Goal: Use online tool/utility: Utilize a website feature to perform a specific function

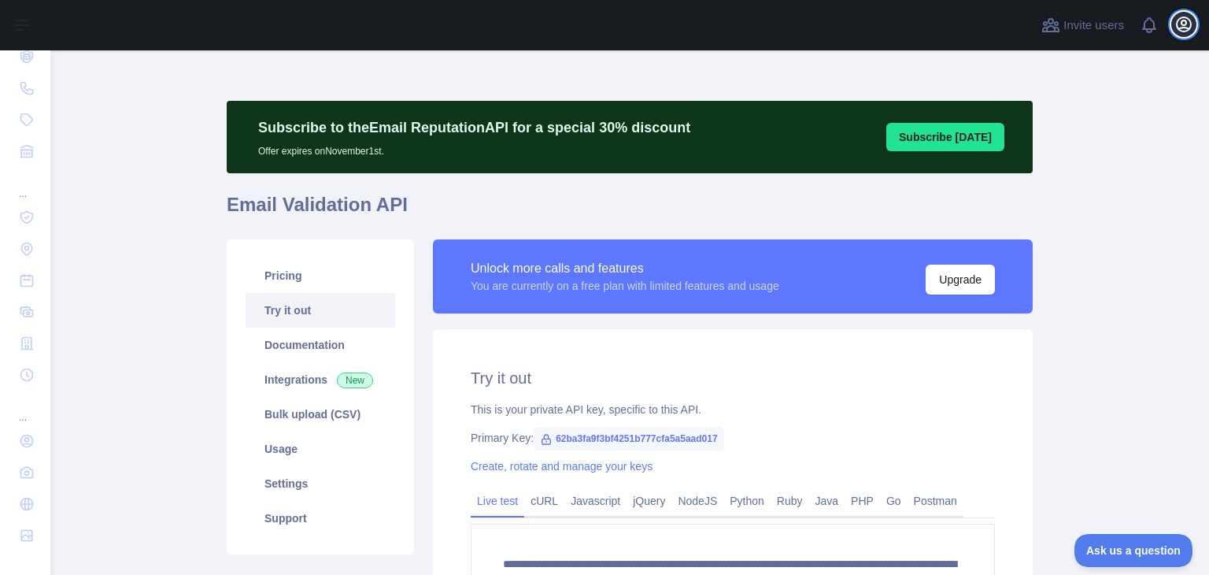
click at [1187, 32] on icon "button" at bounding box center [1184, 24] width 19 height 19
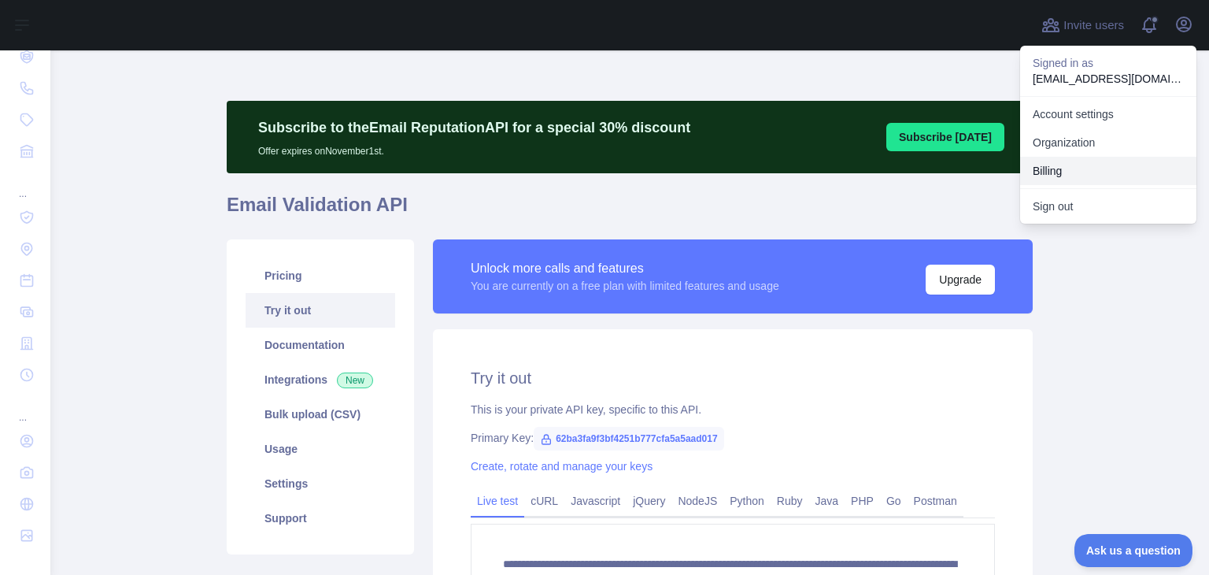
click at [1084, 171] on button "Billing" at bounding box center [1108, 171] width 176 height 28
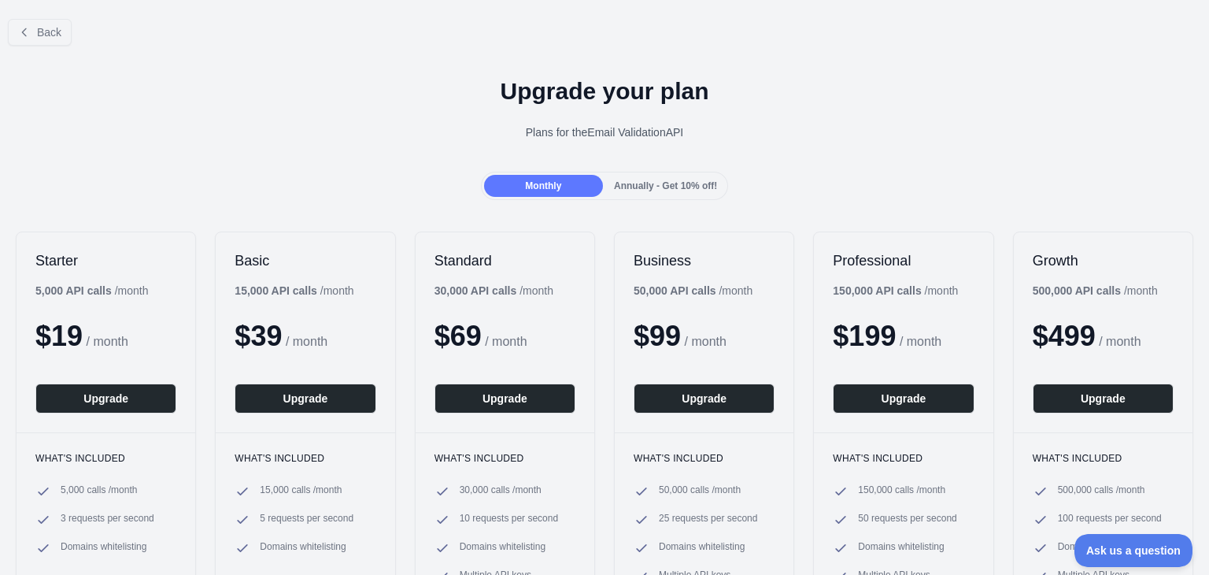
click at [680, 183] on span "Annually - Get 10% off!" at bounding box center [665, 185] width 103 height 11
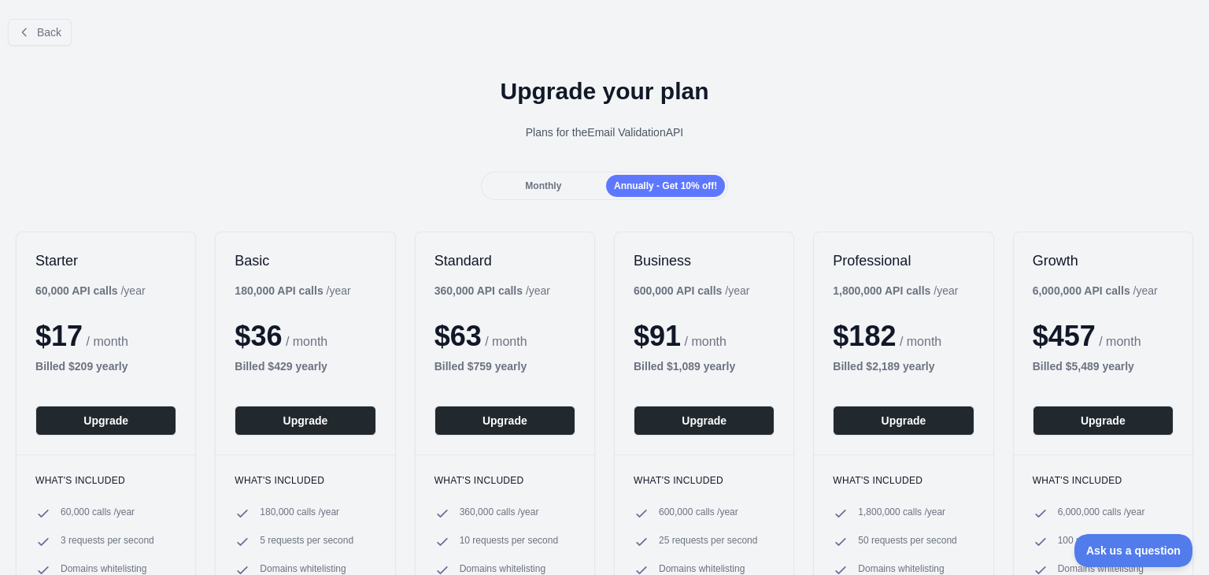
click at [564, 184] on div "Monthly" at bounding box center [543, 186] width 119 height 22
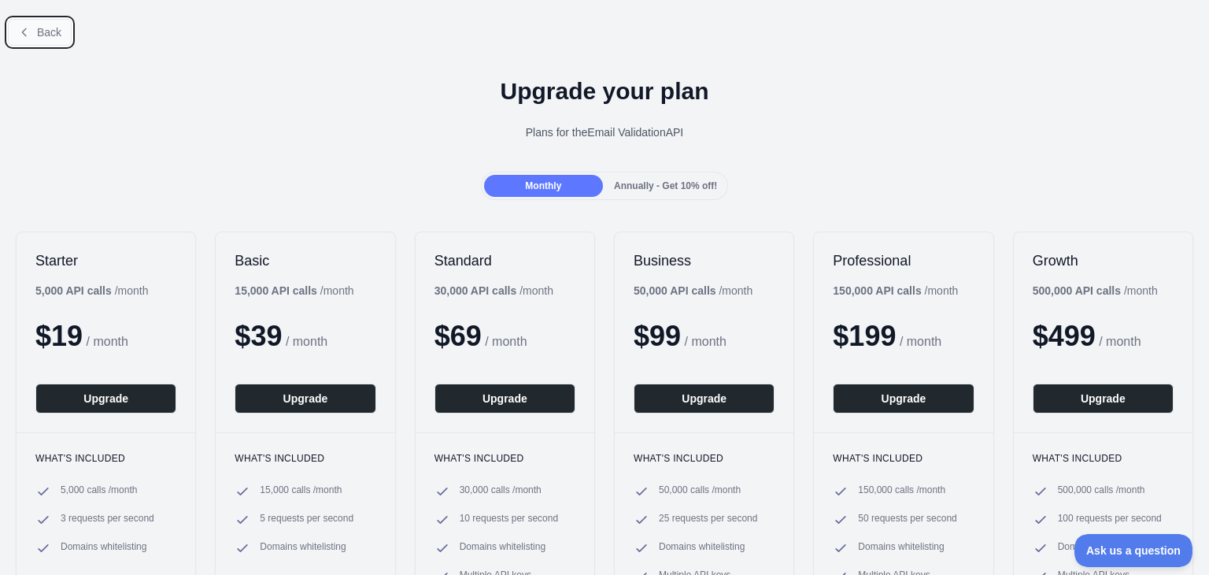
click at [60, 28] on span "Back" at bounding box center [49, 32] width 24 height 13
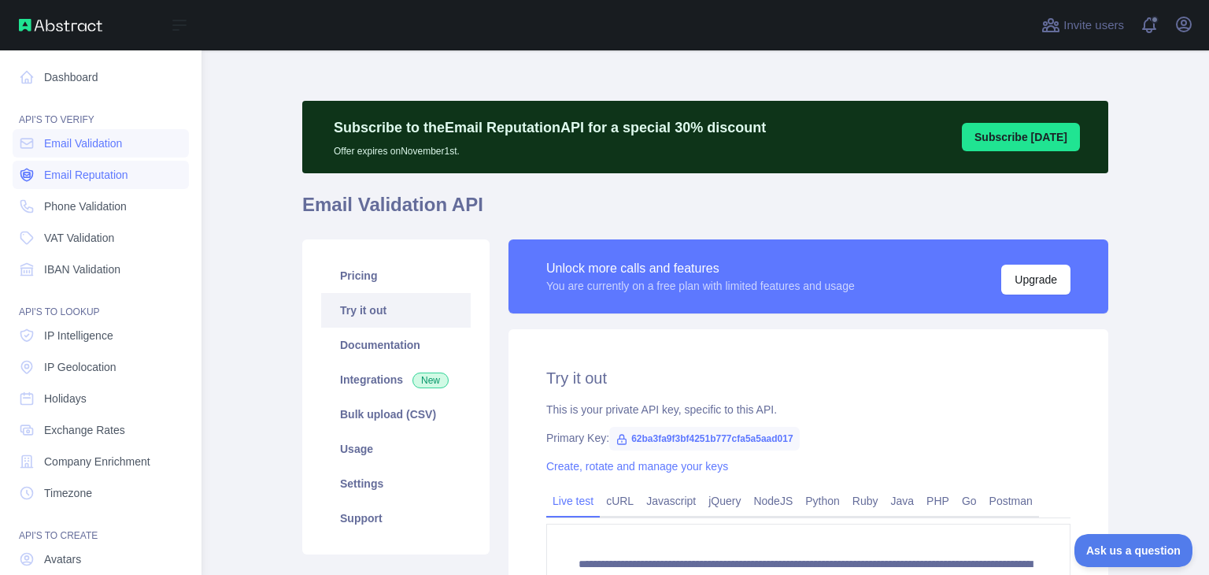
click at [79, 180] on span "Email Reputation" at bounding box center [86, 175] width 84 height 16
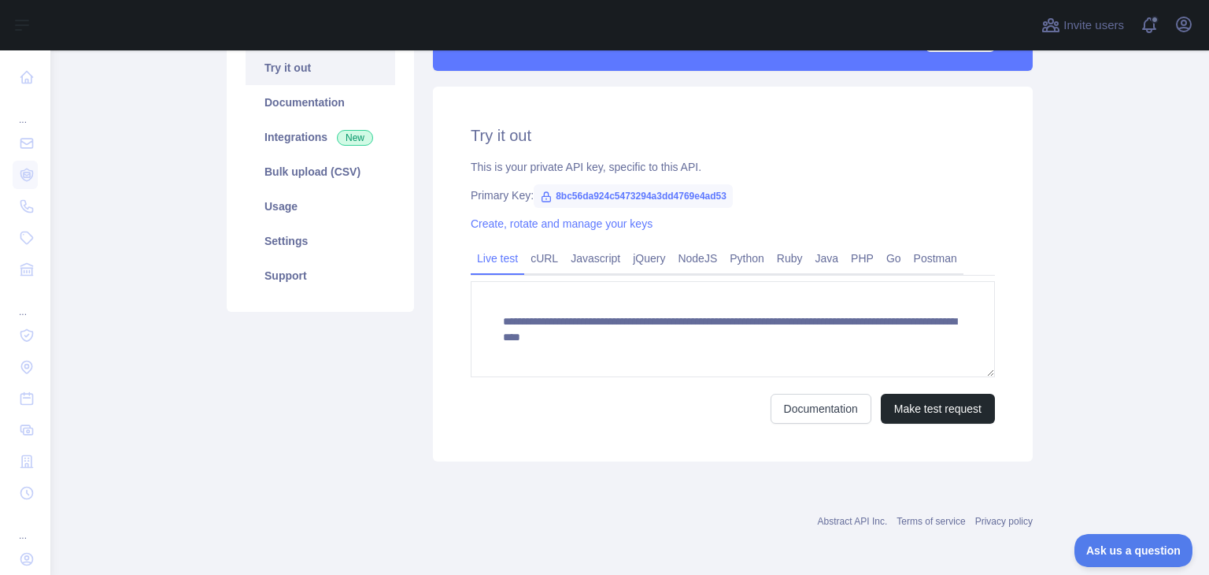
scroll to position [245, 0]
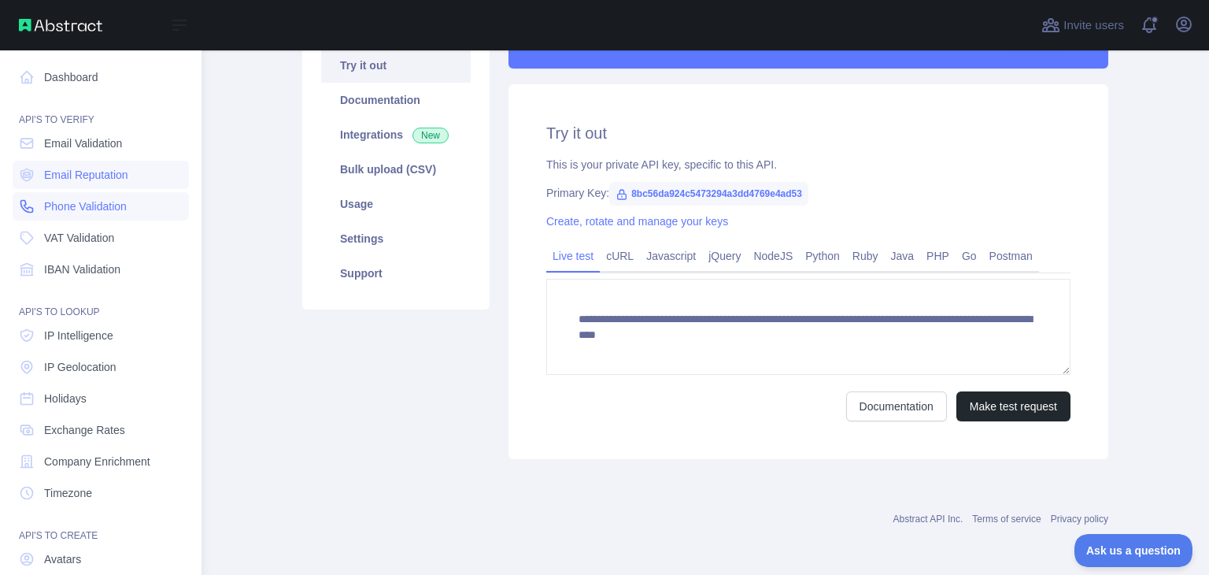
click at [101, 203] on span "Phone Validation" at bounding box center [85, 206] width 83 height 16
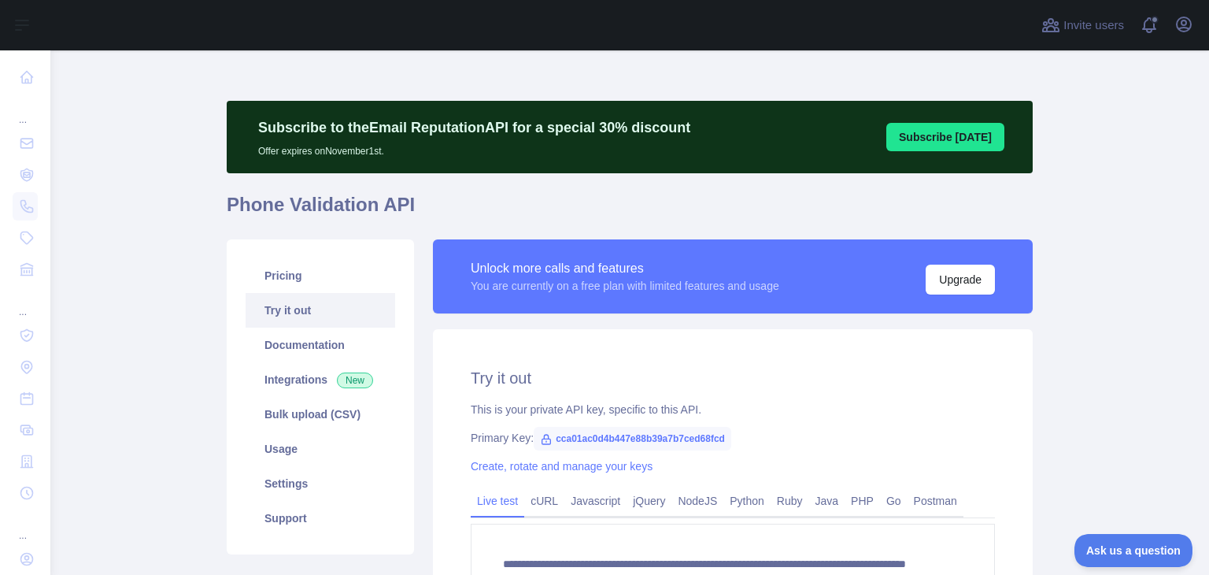
scroll to position [157, 0]
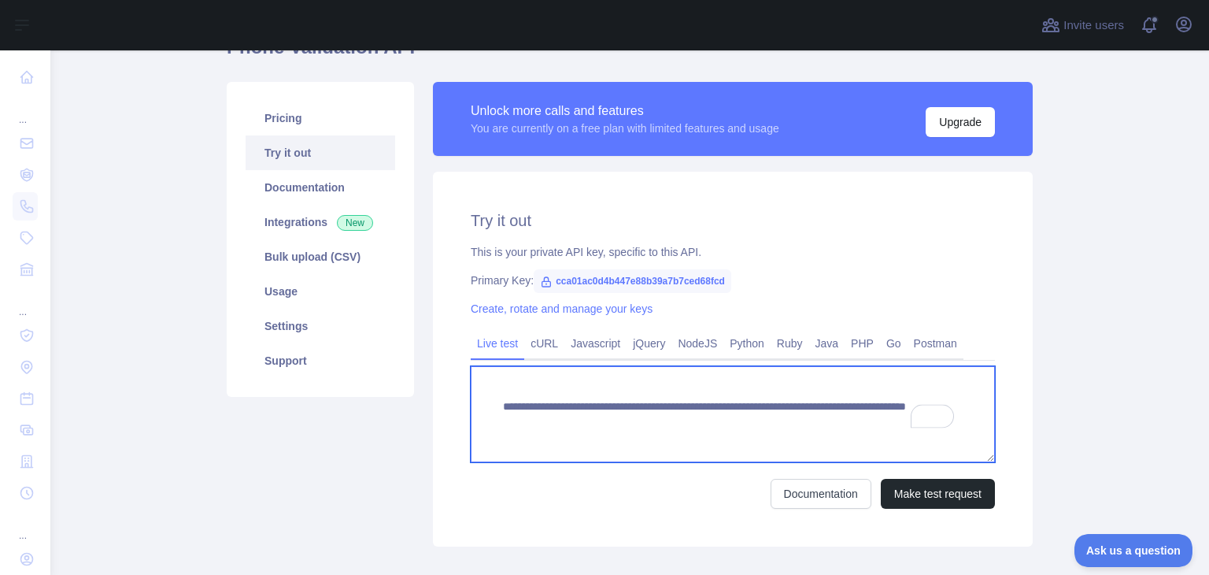
drag, startPoint x: 866, startPoint y: 424, endPoint x: 781, endPoint y: 434, distance: 85.6
click at [781, 434] on textarea "**********" at bounding box center [733, 414] width 524 height 96
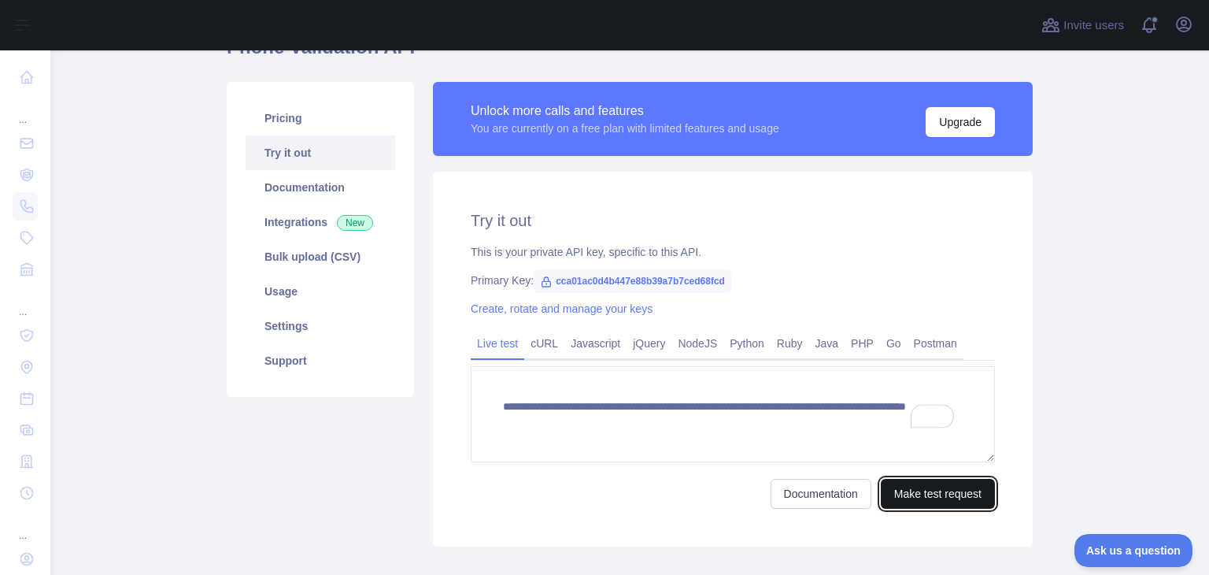
click at [943, 487] on button "Make test request" at bounding box center [938, 494] width 114 height 30
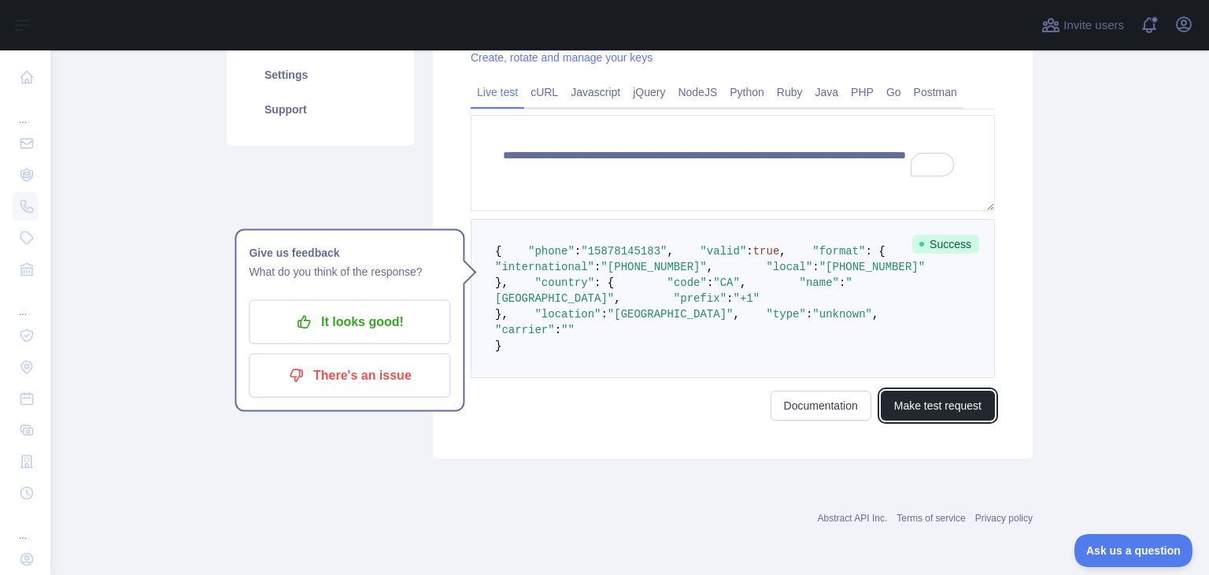
scroll to position [391, 0]
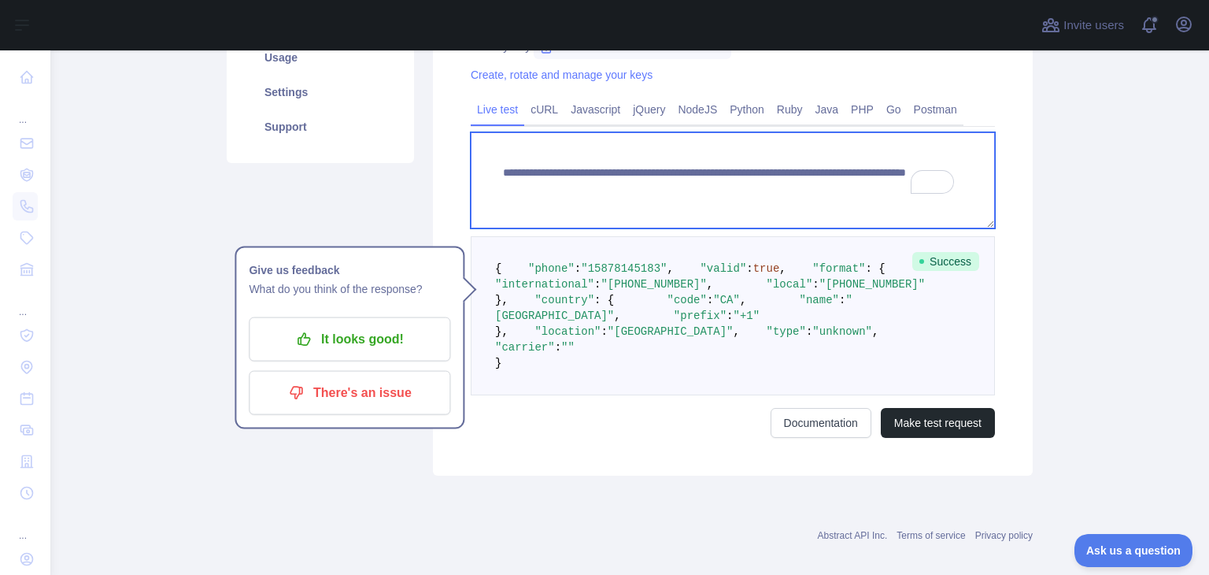
click at [846, 193] on textarea "**********" at bounding box center [733, 180] width 524 height 96
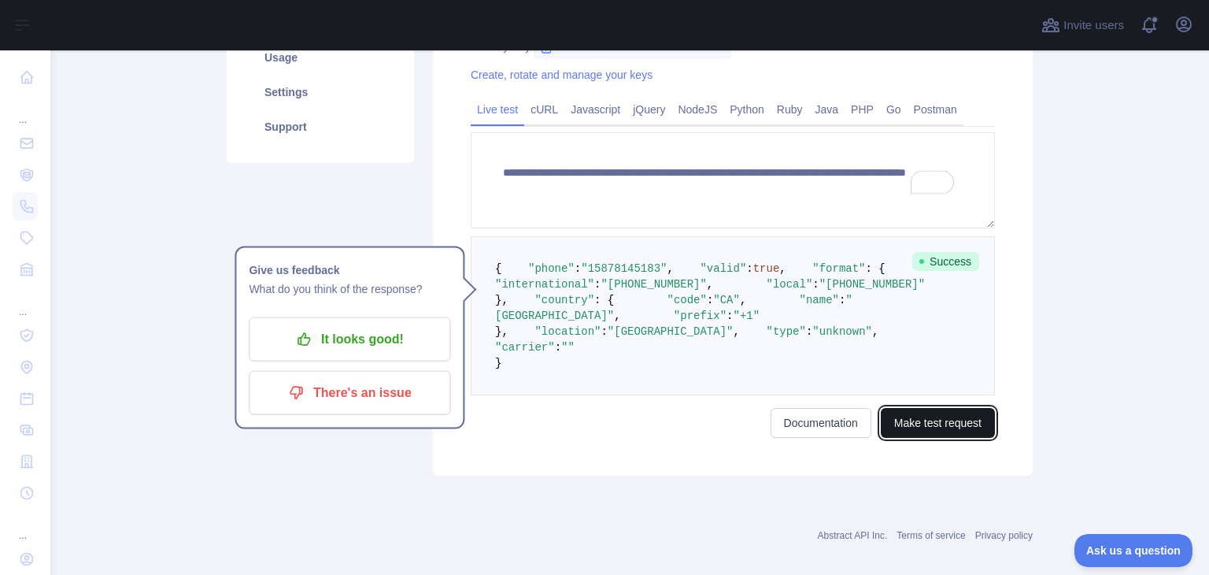
click at [940, 438] on button "Make test request" at bounding box center [938, 423] width 114 height 30
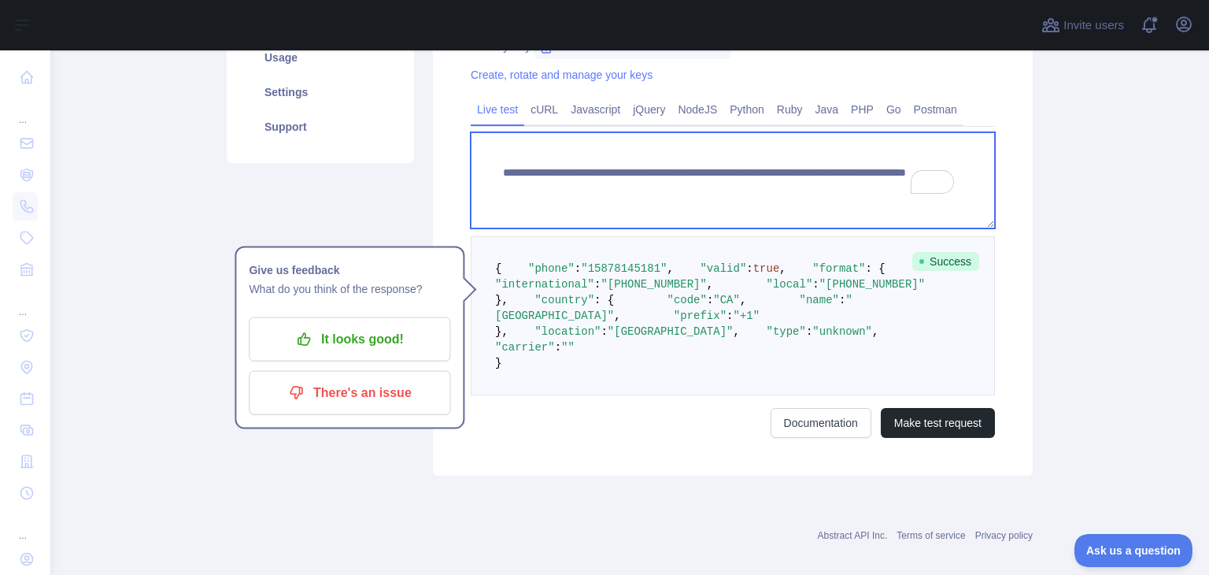
click at [840, 188] on textarea "**********" at bounding box center [733, 180] width 524 height 96
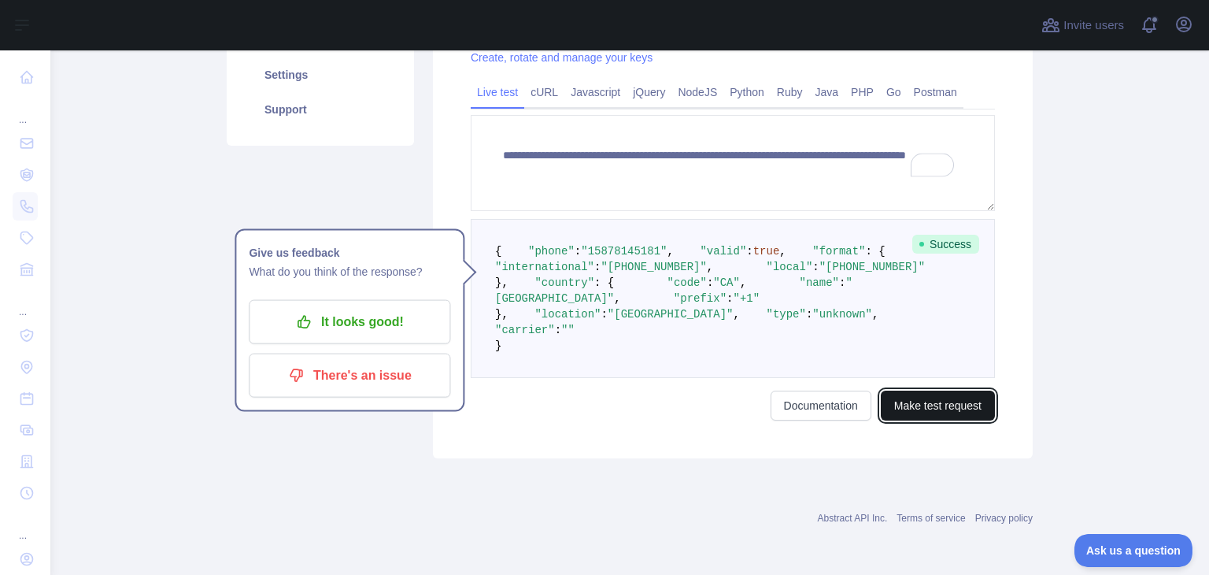
click at [939, 420] on button "Make test request" at bounding box center [938, 406] width 114 height 30
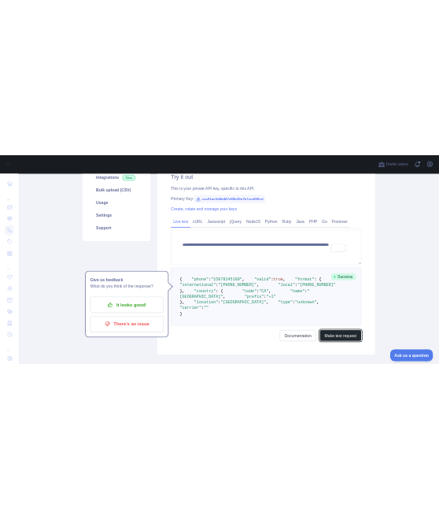
scroll to position [313, 0]
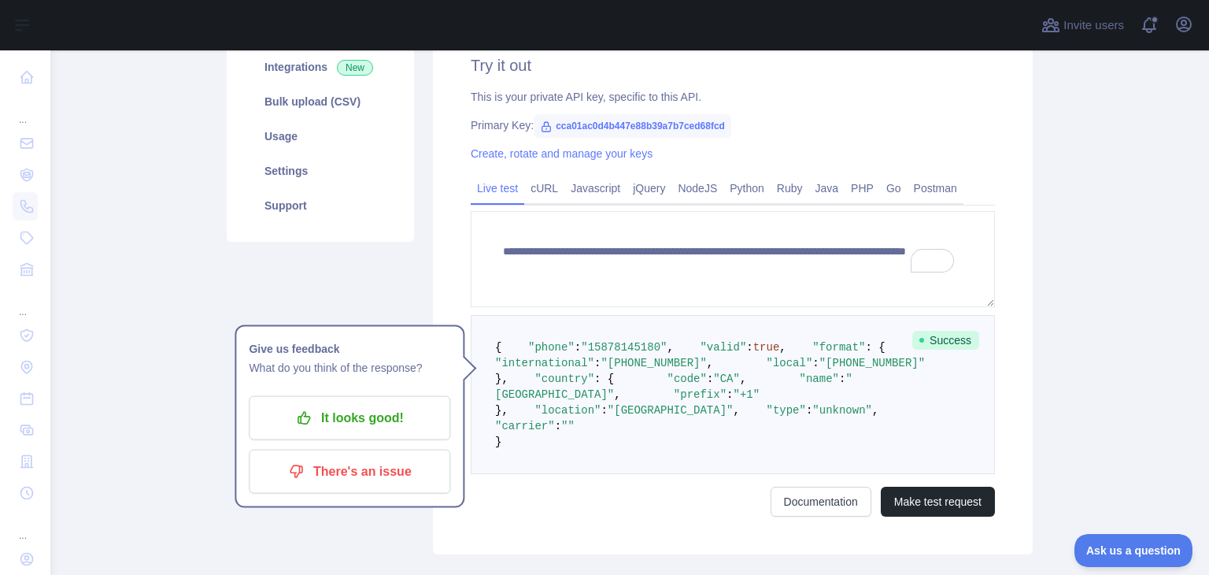
drag, startPoint x: 1027, startPoint y: 406, endPoint x: 940, endPoint y: 397, distance: 87.0
click at [940, 397] on pre "{ "phone" : "15878145180" , "valid" : true , "format" : { "international" : "+1…" at bounding box center [733, 394] width 524 height 159
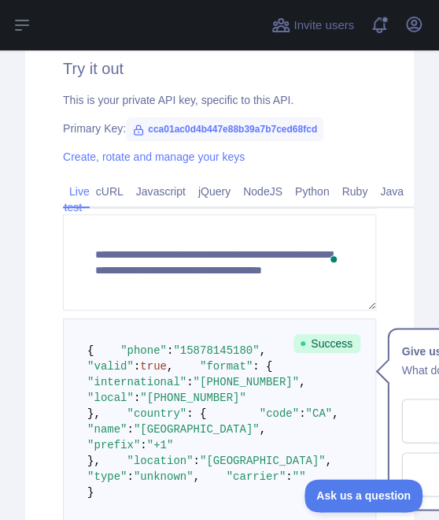
scroll to position [1007, 0]
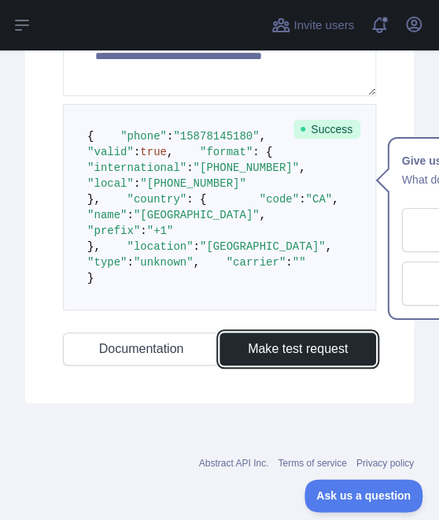
click at [348, 347] on button "Make test request" at bounding box center [298, 348] width 157 height 33
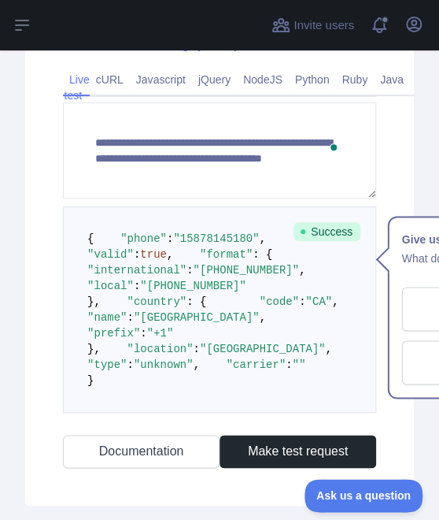
scroll to position [692, 0]
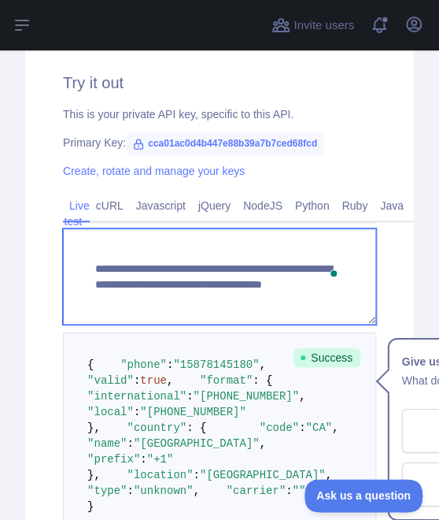
click at [264, 296] on textarea "**********" at bounding box center [219, 276] width 313 height 96
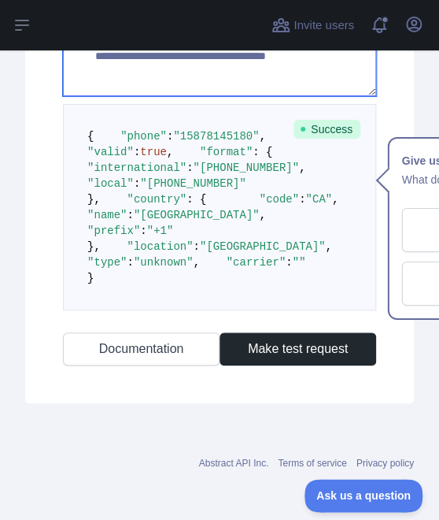
type textarea "**********"
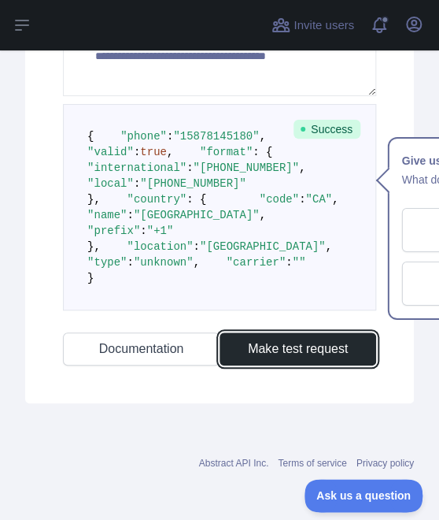
click at [331, 344] on button "Make test request" at bounding box center [298, 348] width 157 height 33
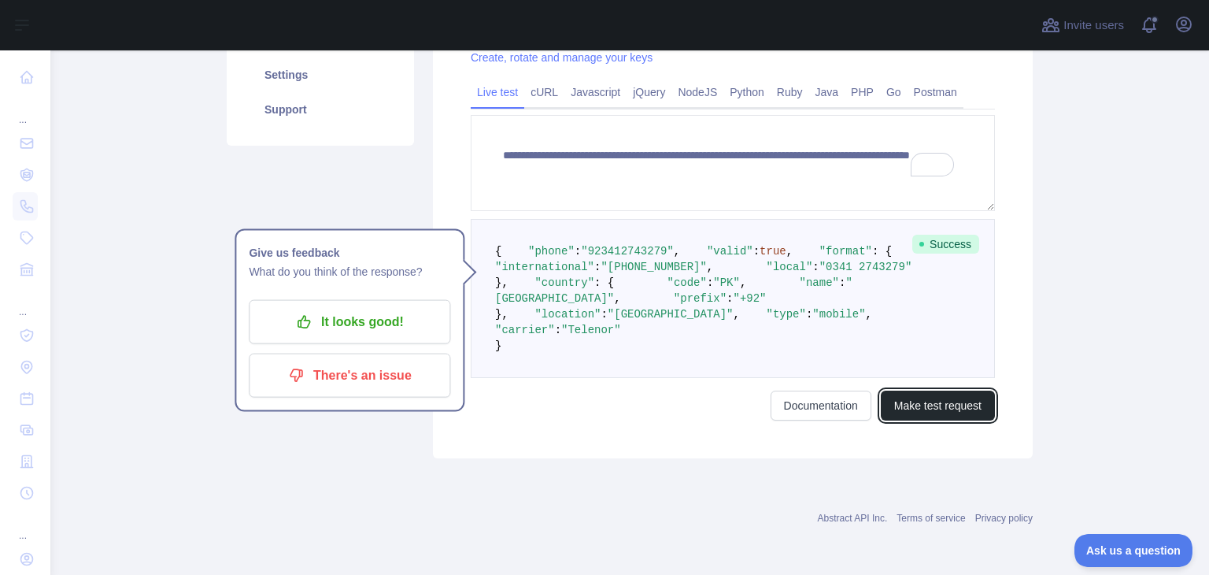
scroll to position [472, 0]
click at [1161, 279] on main "**********" at bounding box center [629, 312] width 1159 height 524
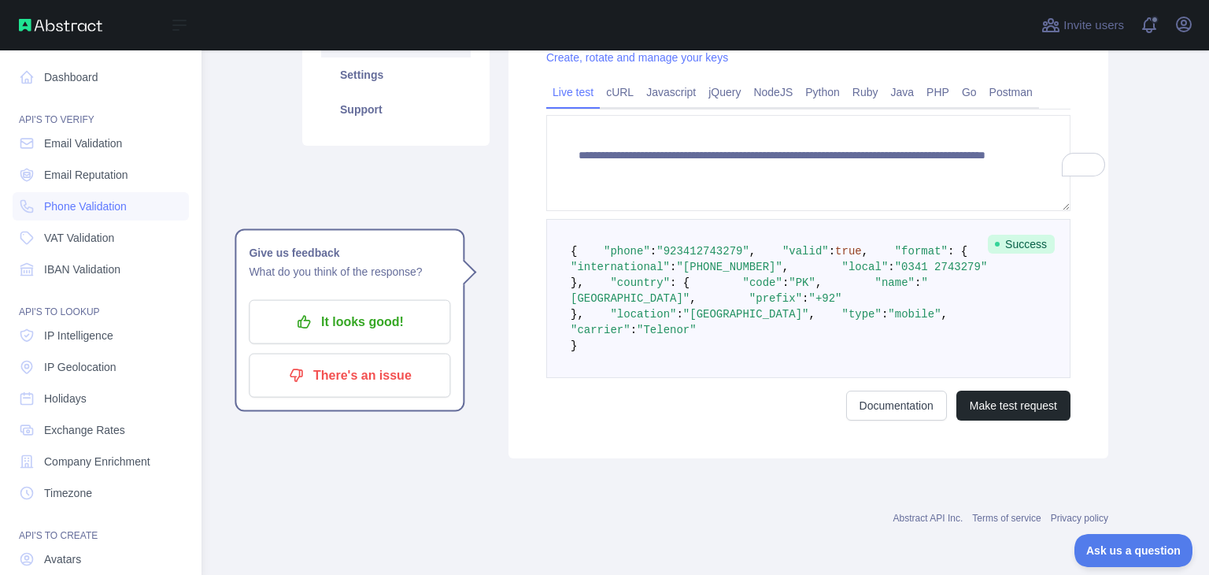
click at [72, 146] on span "Email Validation" at bounding box center [83, 143] width 78 height 16
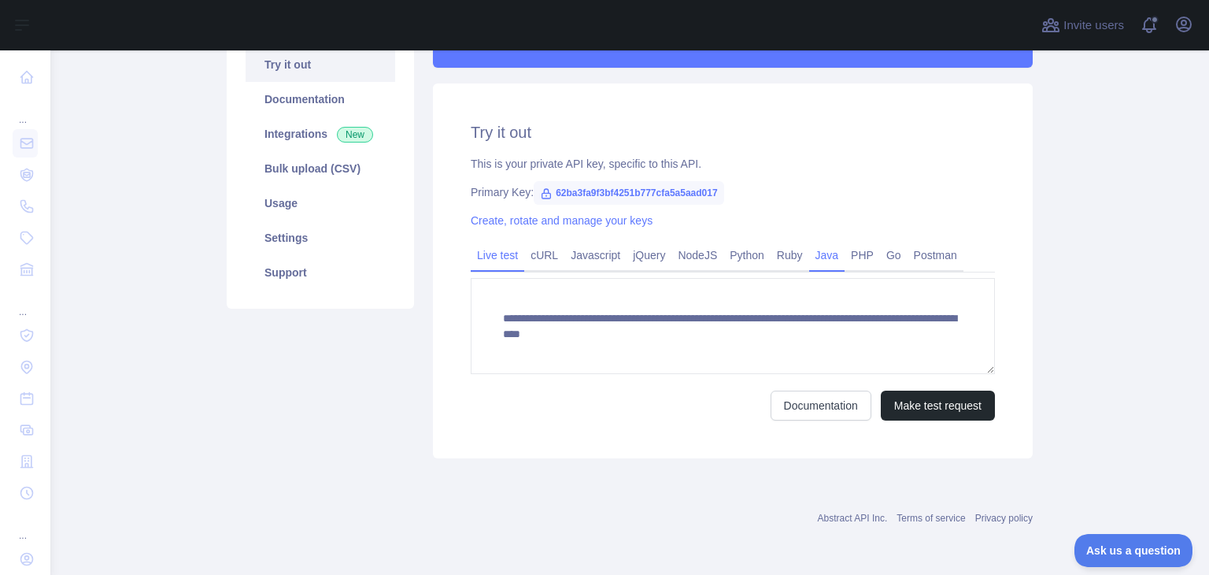
scroll to position [245, 0]
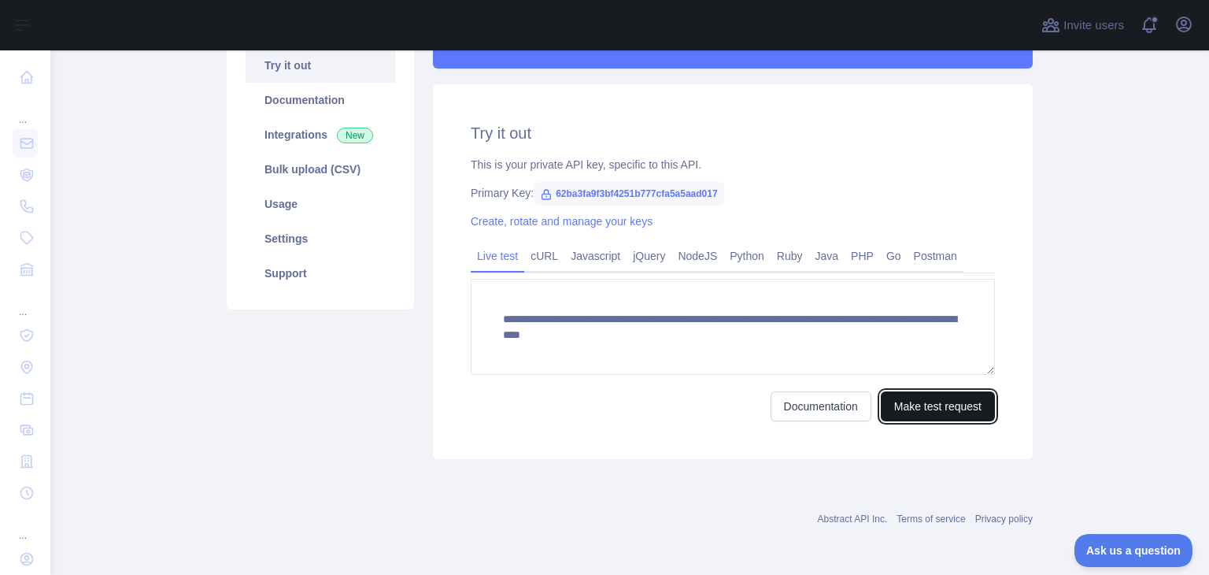
click at [951, 408] on button "Make test request" at bounding box center [938, 406] width 114 height 30
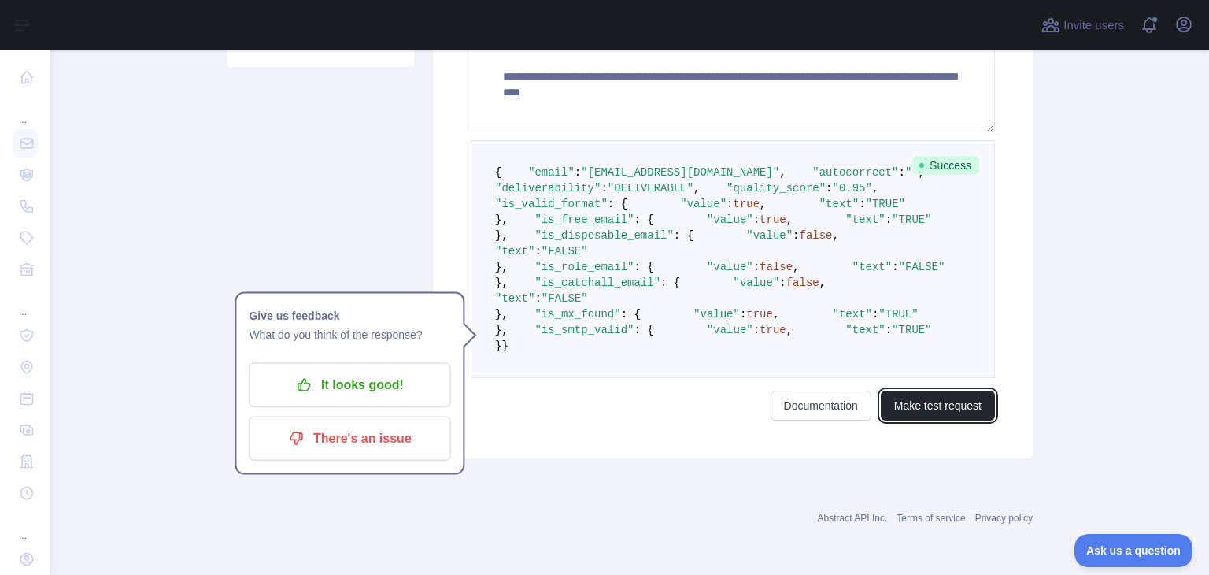
scroll to position [45, 0]
